Goal: Navigation & Orientation: Find specific page/section

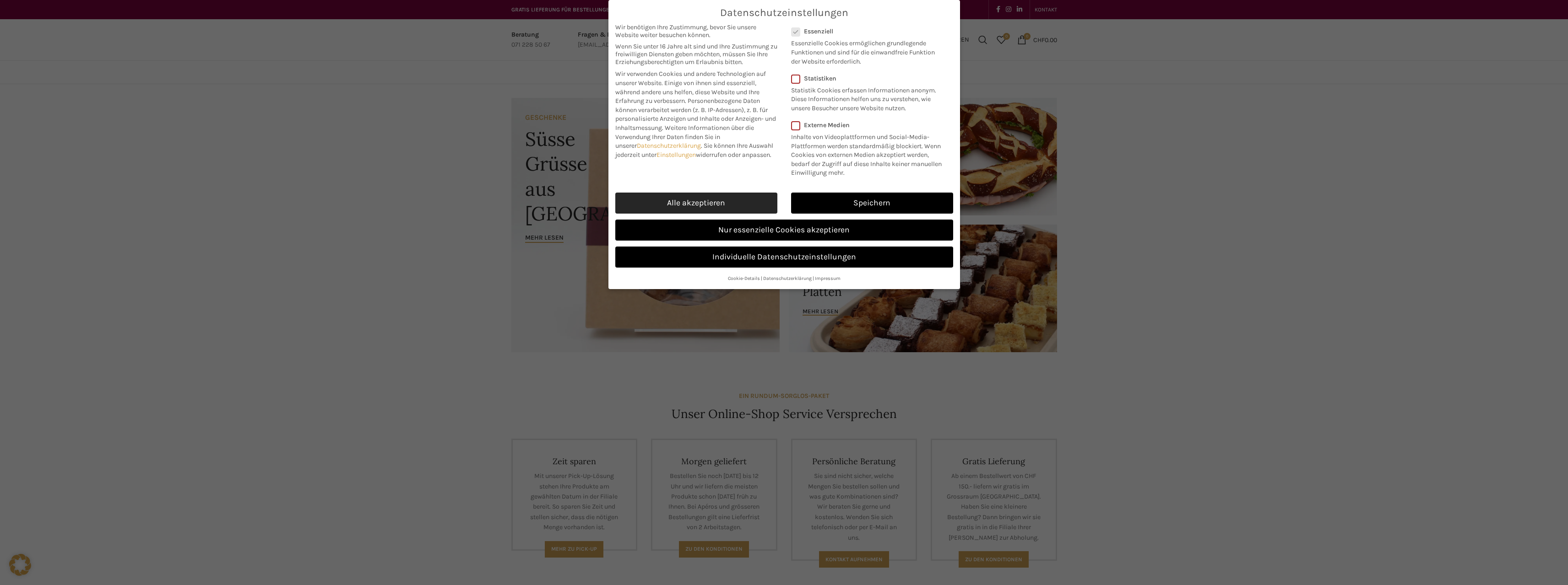
click at [705, 197] on link "Alle akzeptieren" at bounding box center [696, 203] width 162 height 21
checkbox input "true"
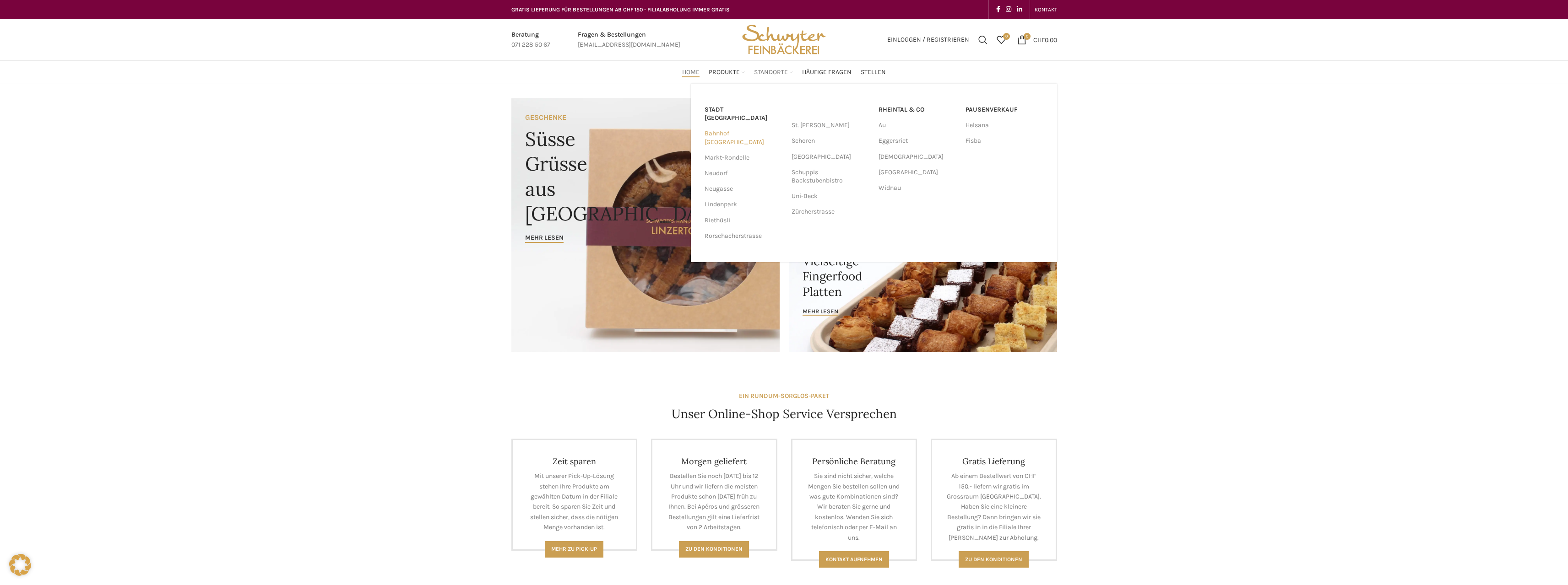
click at [753, 128] on link "Bahnhof [GEOGRAPHIC_DATA]" at bounding box center [743, 138] width 78 height 24
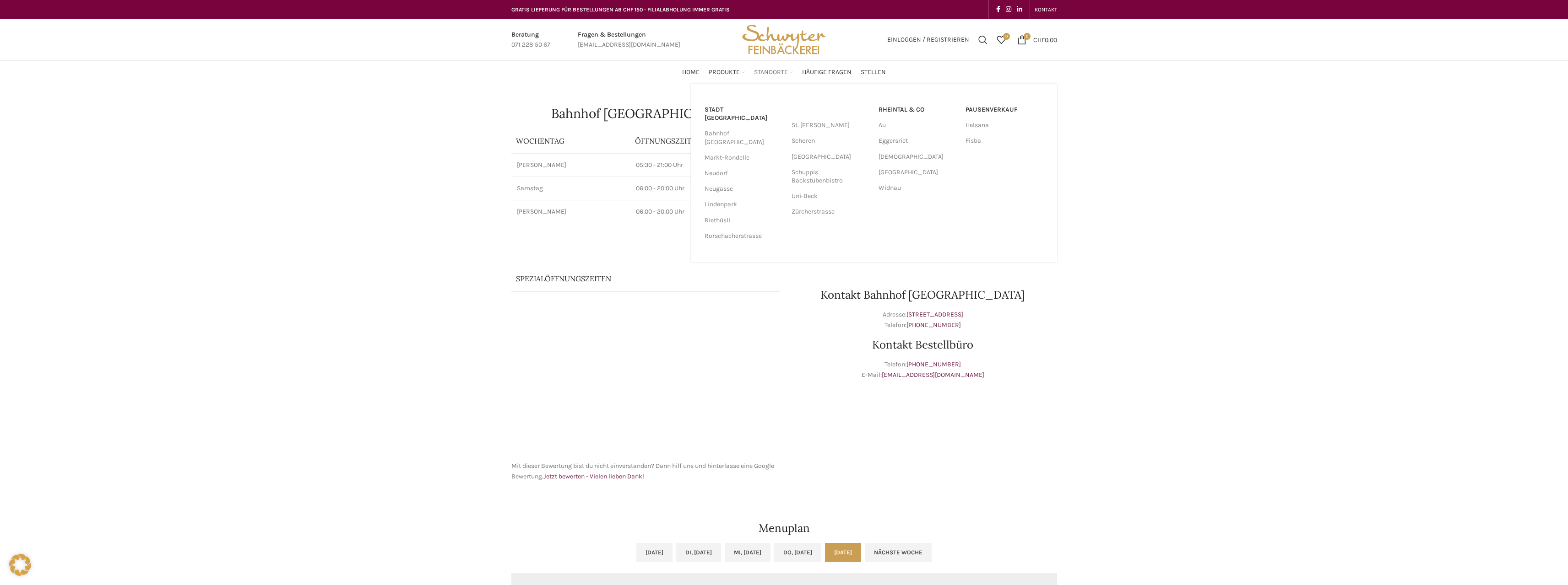
click at [768, 71] on span "Standorte" at bounding box center [771, 72] width 34 height 8
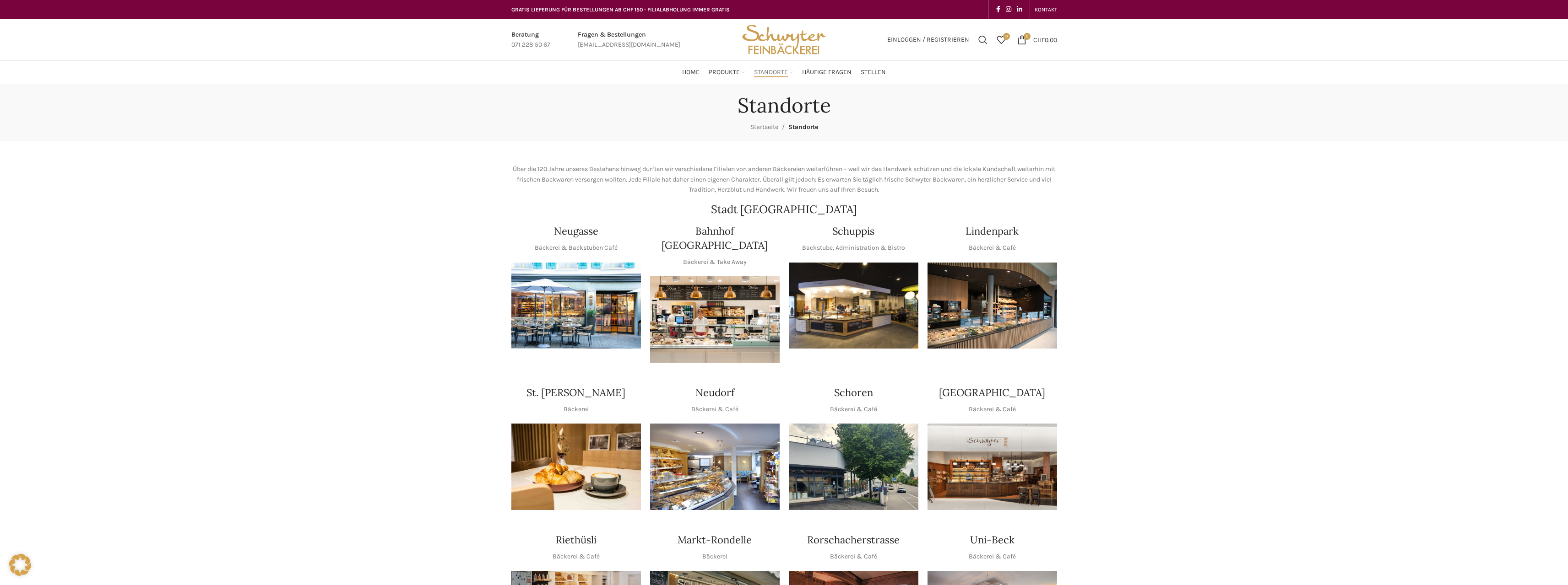
click at [845, 221] on div "Schuppis Backstube, Administration & Bistro" at bounding box center [853, 293] width 138 height 148
click at [848, 236] on h4 "Schuppis" at bounding box center [853, 231] width 42 height 14
click at [854, 297] on img "1 / 1" at bounding box center [853, 306] width 129 height 87
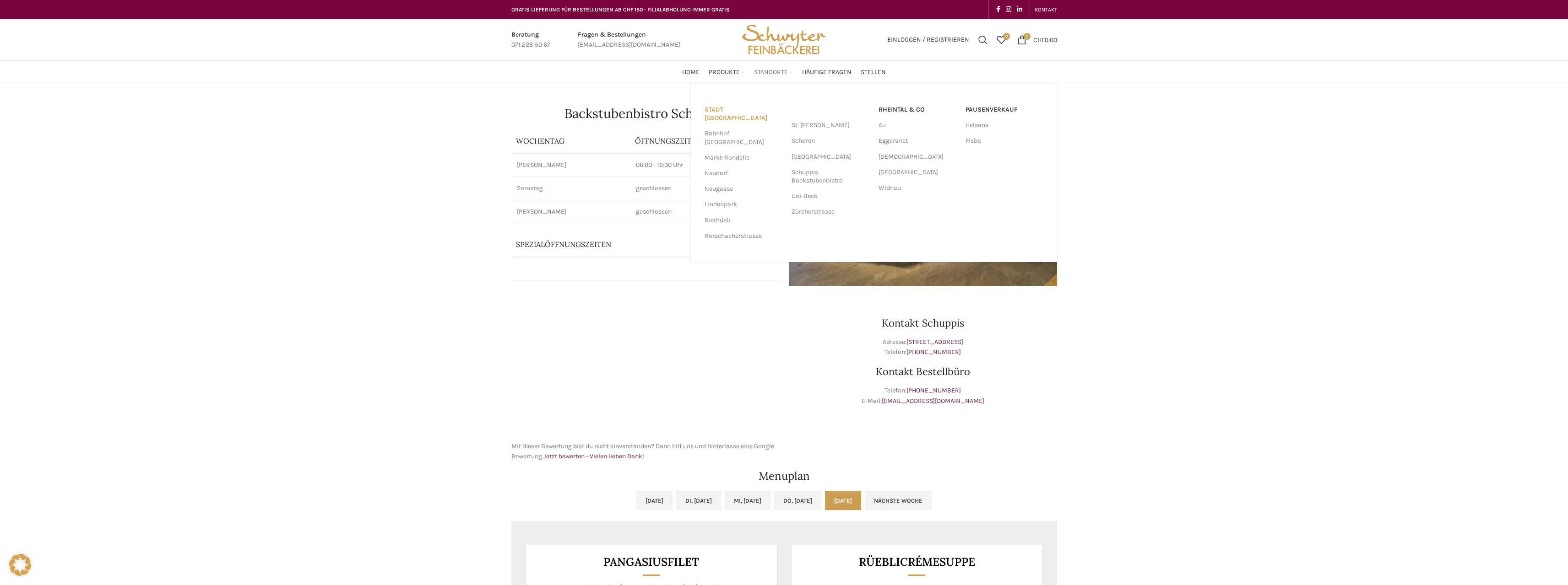
click at [718, 110] on link "Stadt [GEOGRAPHIC_DATA]" at bounding box center [743, 114] width 78 height 24
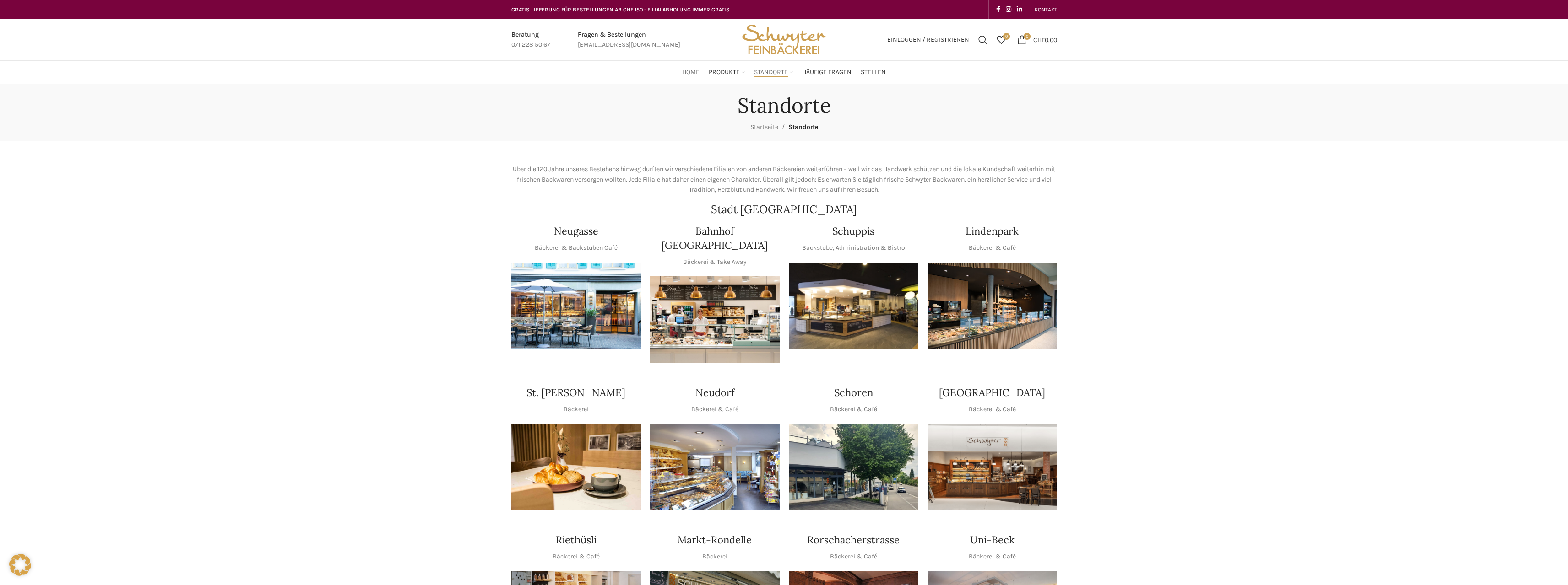
click at [684, 72] on span "Home" at bounding box center [691, 72] width 17 height 8
